Goal: Task Accomplishment & Management: Manage account settings

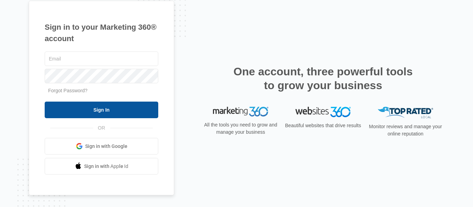
type input "[EMAIL_ADDRESS][DOMAIN_NAME]"
click at [82, 110] on input "Sign In" at bounding box center [102, 110] width 114 height 17
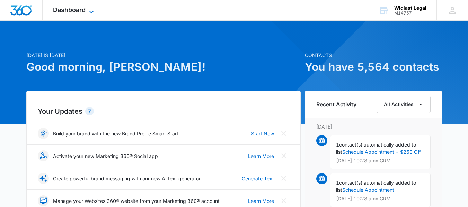
click at [69, 9] on span "Dashboard" at bounding box center [69, 9] width 33 height 7
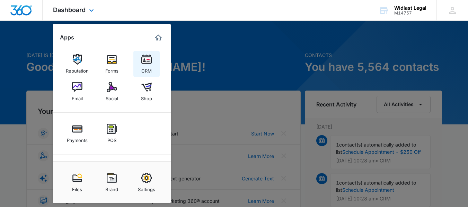
click at [148, 61] on img at bounding box center [146, 59] width 10 height 10
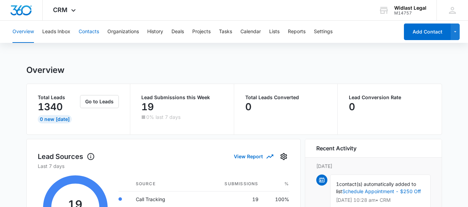
click at [90, 27] on button "Contacts" at bounding box center [89, 32] width 20 height 22
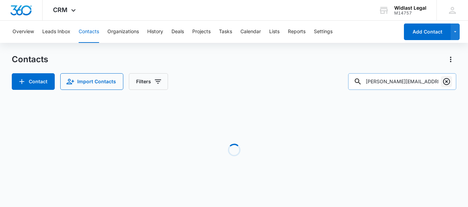
click at [446, 83] on icon "Clear" at bounding box center [446, 82] width 8 height 8
paste input "chuck_bragg@yahoo.com"
type input "chuck_bragg@yahoo.com"
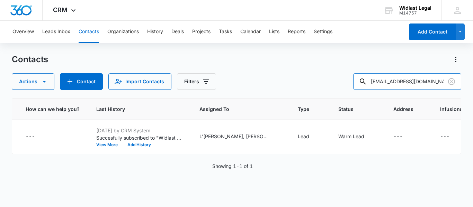
scroll to position [0, 287]
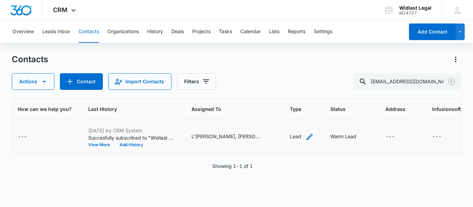
click at [307, 137] on icon "Type - Lead - Select to Edit Field" at bounding box center [310, 137] width 6 height 6
click at [299, 89] on div at bounding box center [295, 92] width 11 height 11
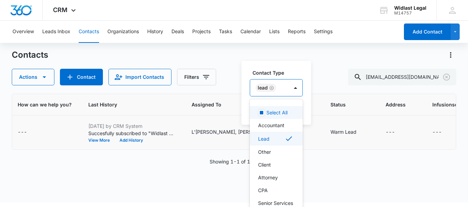
scroll to position [5, 0]
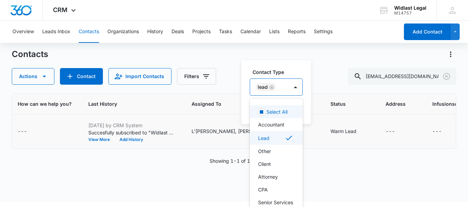
click at [270, 86] on icon "Remove Lead" at bounding box center [271, 87] width 4 height 4
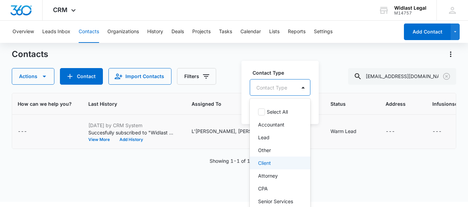
click at [270, 161] on p "Client" at bounding box center [264, 163] width 13 height 7
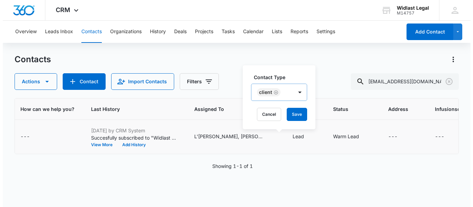
scroll to position [0, 0]
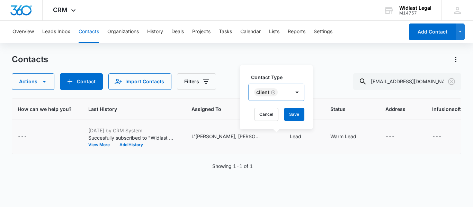
click at [295, 72] on div "Contact Type Client Cancel Save" at bounding box center [276, 97] width 73 height 64
click at [294, 113] on button "Save" at bounding box center [294, 114] width 20 height 13
click at [362, 135] on icon "Status - Warm Lead - Select to Edit Field" at bounding box center [366, 137] width 8 height 8
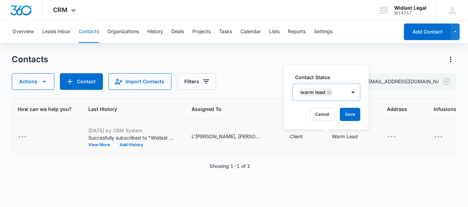
click at [346, 88] on div at bounding box center [353, 92] width 14 height 17
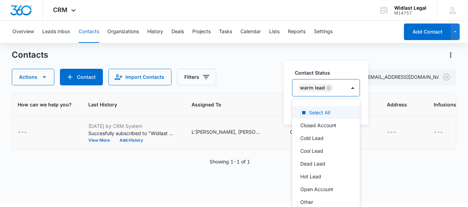
scroll to position [5, 0]
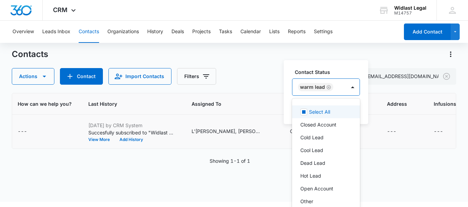
click at [327, 88] on icon "Remove Warm Lead" at bounding box center [329, 87] width 4 height 4
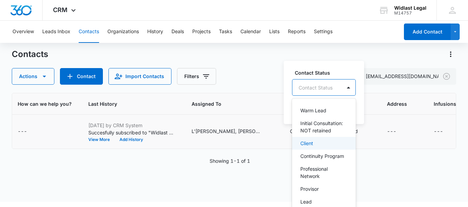
click at [318, 146] on div "Client" at bounding box center [324, 143] width 64 height 13
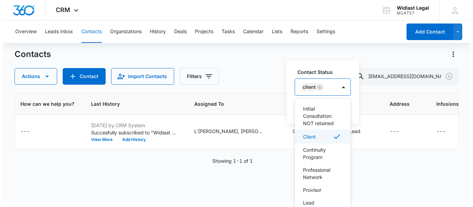
scroll to position [0, 0]
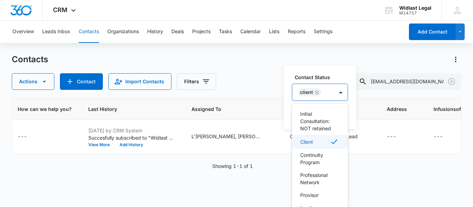
click at [333, 69] on div "Contact Status option Client, selected. 16 results available. Use Up and Down t…" at bounding box center [320, 97] width 73 height 64
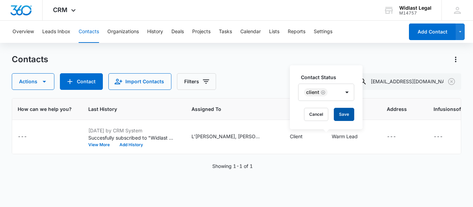
click at [345, 114] on button "Save" at bounding box center [344, 114] width 20 height 13
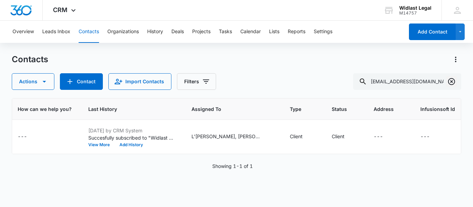
click at [449, 83] on icon "Clear" at bounding box center [451, 82] width 8 height 8
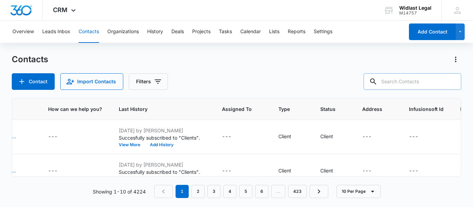
paste input "claudiaabbott88@gmail.com"
type input "claudiaabbott88@gmail.com"
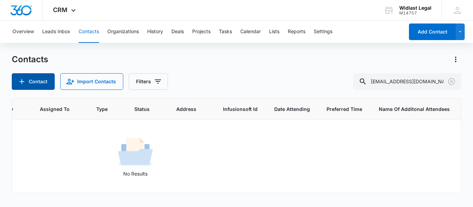
click at [33, 79] on button "Contact" at bounding box center [33, 81] width 43 height 17
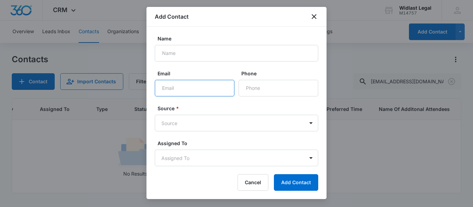
click at [176, 90] on input "Email" at bounding box center [195, 88] width 80 height 17
paste input "claudiaabbott88@gmail.com"
type input "claudiaabbott88@gmail.com"
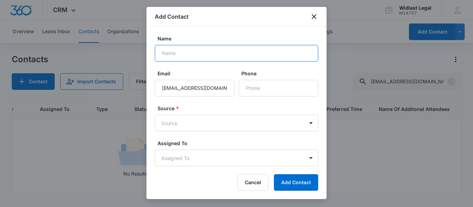
click at [183, 51] on input "Name" at bounding box center [236, 53] width 163 height 17
paste input "Claudia J Abbott"
type input "Claudia J Abbott"
click at [234, 33] on div "Name Claudia J Abbott Email claudiaabbott88@gmail.com Phone Source * Source Ass…" at bounding box center [237, 97] width 180 height 141
click at [216, 119] on body "CRM Apps Reputation Forms CRM Email Social Shop Payments POS Content Ads Intell…" at bounding box center [236, 103] width 473 height 207
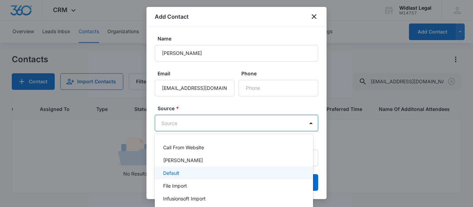
click at [183, 175] on div "Default" at bounding box center [233, 173] width 140 height 7
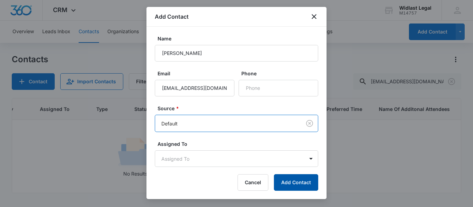
click at [308, 188] on button "Add Contact" at bounding box center [296, 183] width 44 height 17
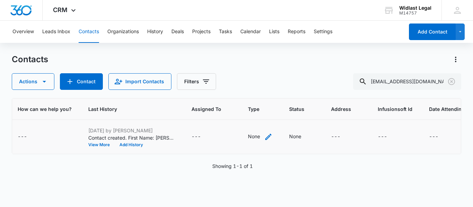
click at [264, 136] on icon "Type - None - Select to Edit Field" at bounding box center [268, 137] width 8 height 8
click at [268, 95] on div "Contact Type" at bounding box center [246, 93] width 46 height 16
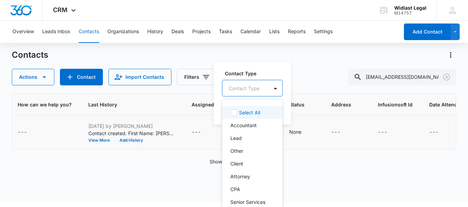
scroll to position [5, 0]
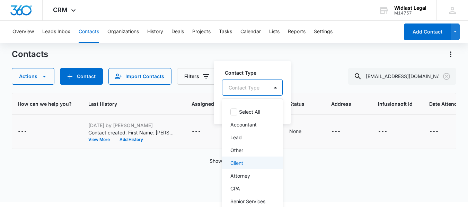
click at [243, 159] on div "Client" at bounding box center [252, 163] width 61 height 13
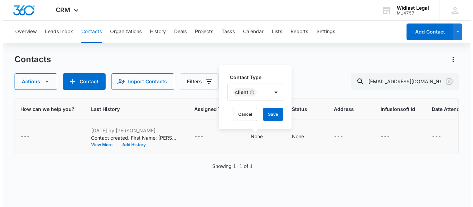
scroll to position [0, 0]
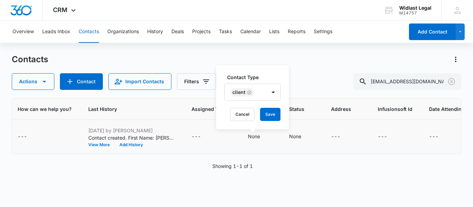
click at [272, 68] on div "Contact Type Client Cancel Save" at bounding box center [252, 97] width 73 height 64
click at [268, 113] on button "Save" at bounding box center [270, 114] width 20 height 13
click at [307, 137] on icon "Status - None - Select to Edit Field" at bounding box center [310, 137] width 6 height 6
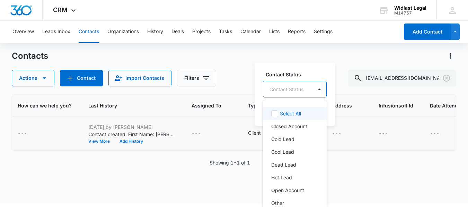
click at [310, 88] on div "Contact Status" at bounding box center [287, 90] width 49 height 16
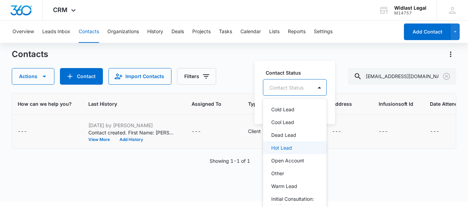
scroll to position [69, 0]
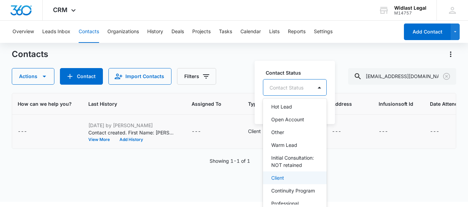
click at [287, 182] on div "Client" at bounding box center [294, 178] width 46 height 7
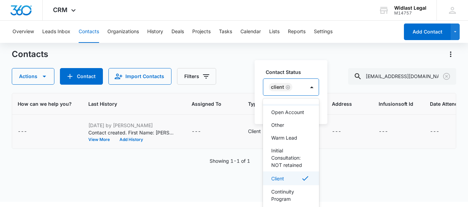
click at [314, 74] on label "Contact Status" at bounding box center [294, 72] width 56 height 7
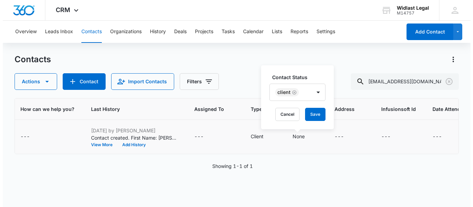
scroll to position [0, 0]
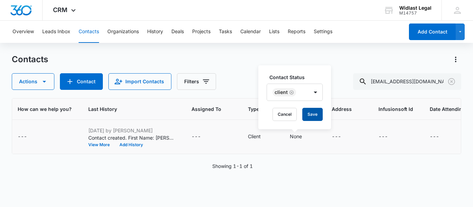
click at [318, 115] on button "Save" at bounding box center [312, 114] width 20 height 13
